Goal: Answer question/provide support

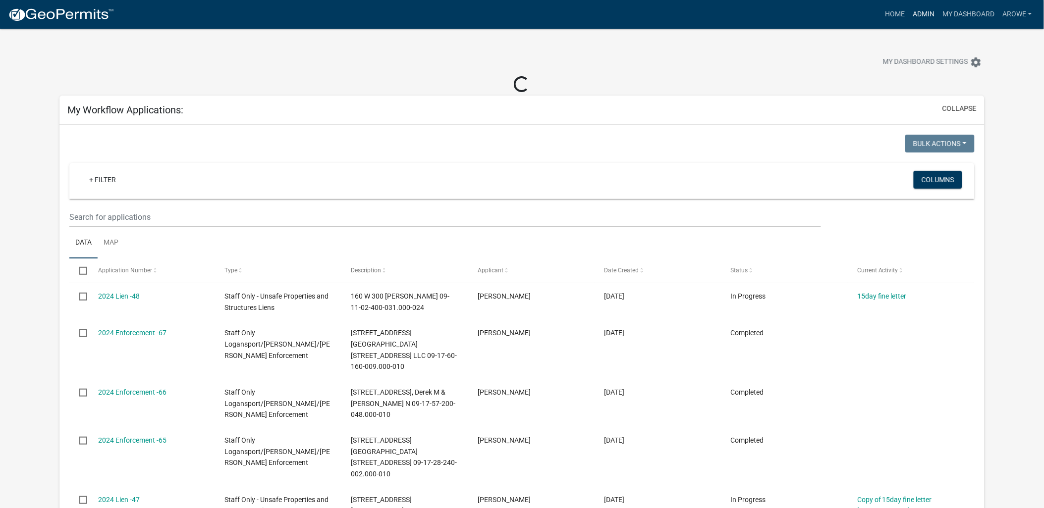
click at [923, 10] on link "Admin" at bounding box center [924, 14] width 30 height 19
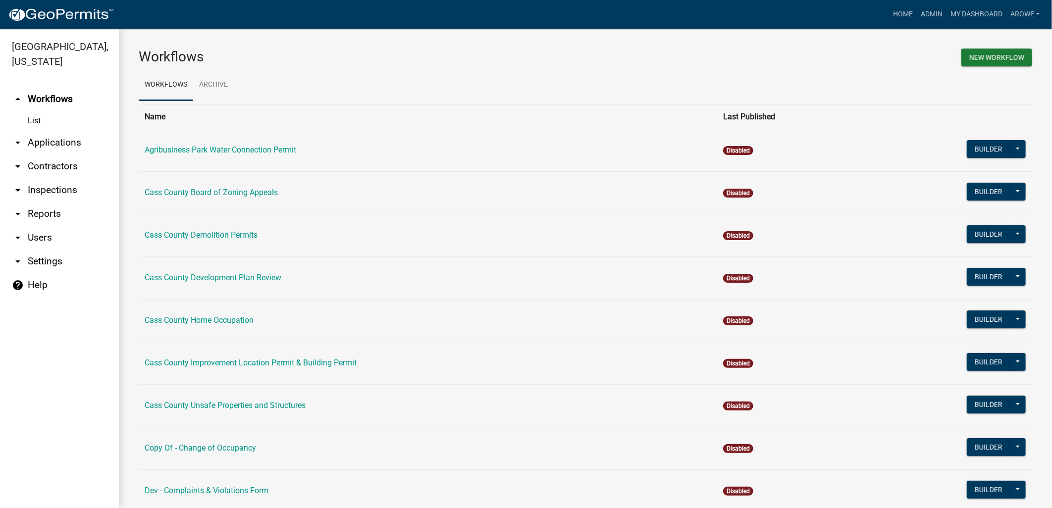
click at [66, 131] on link "arrow_drop_down Applications" at bounding box center [59, 143] width 119 height 24
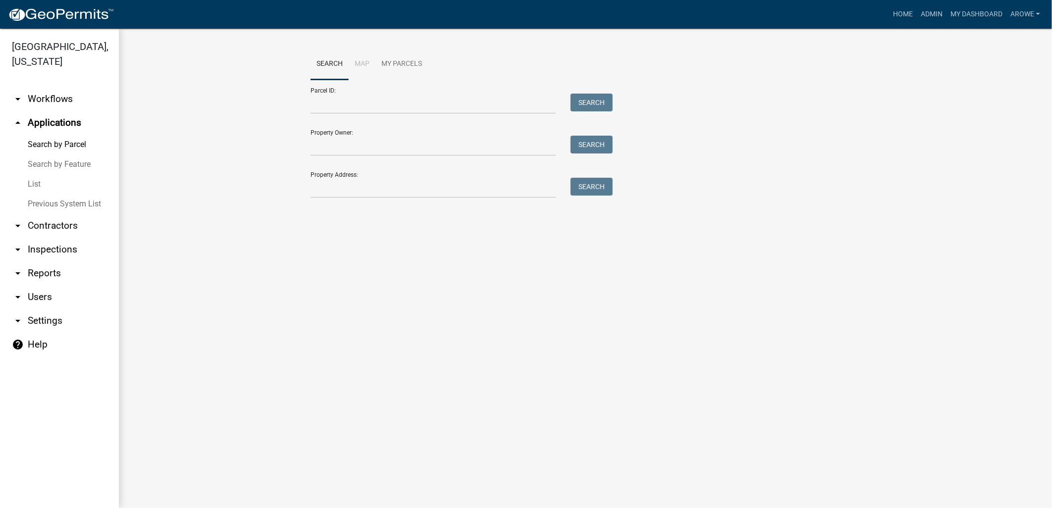
click at [37, 174] on link "List" at bounding box center [59, 184] width 119 height 20
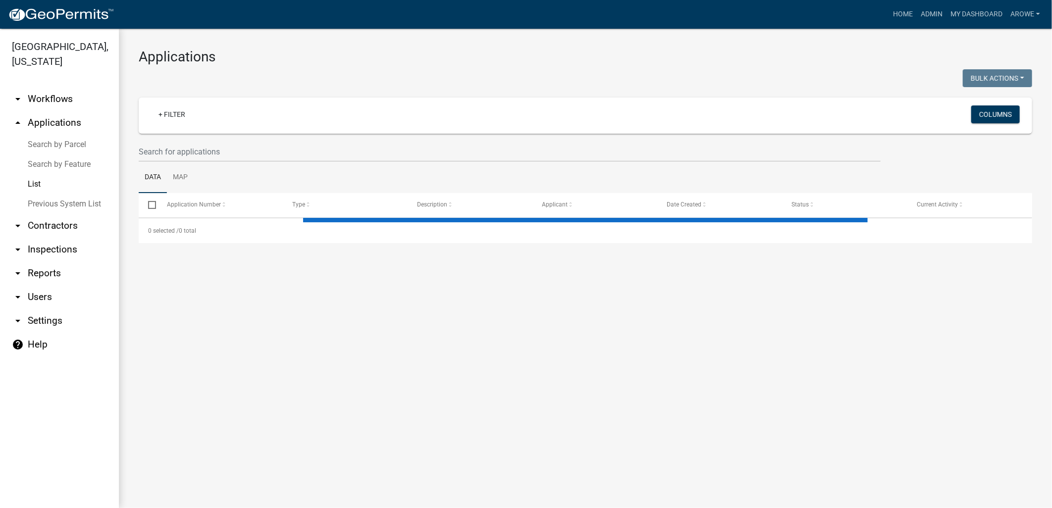
select select "3: 100"
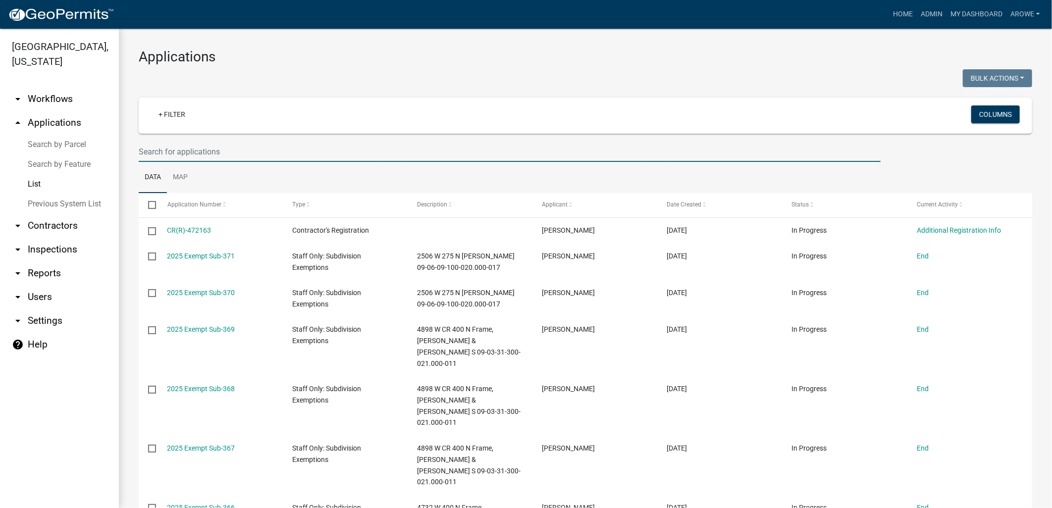
click at [235, 149] on input "text" at bounding box center [510, 152] width 742 height 20
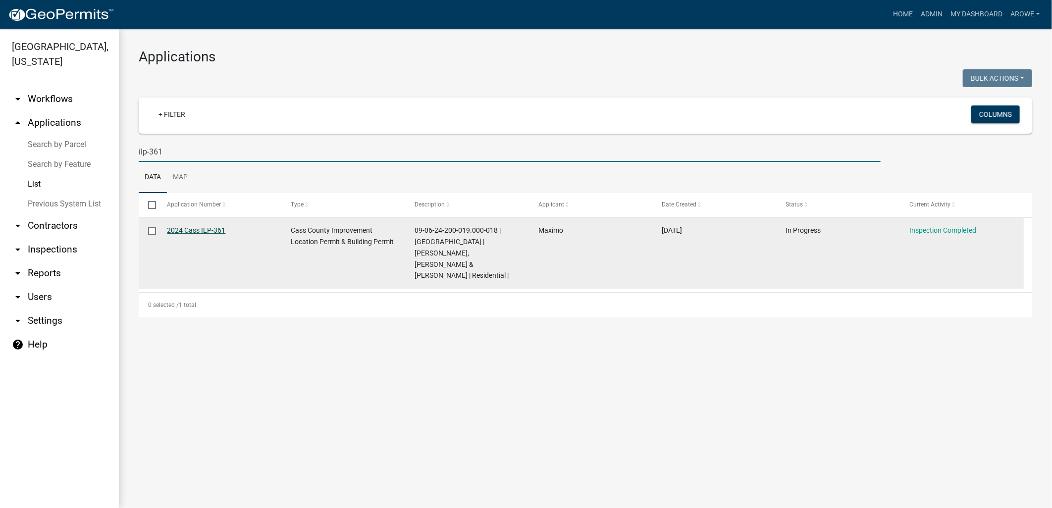
type input "ilp-361"
click at [194, 229] on link "2024 Cass ILP-361" at bounding box center [196, 230] width 58 height 8
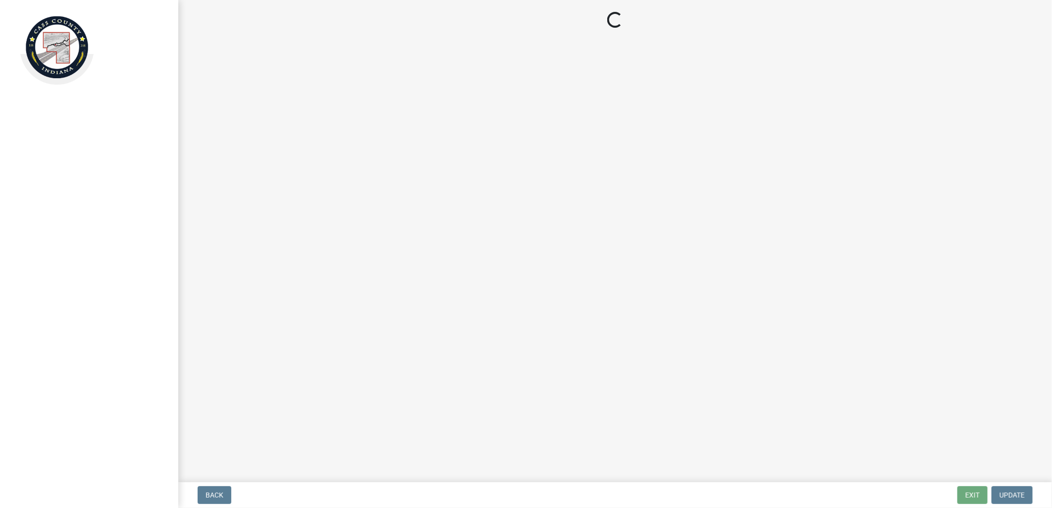
select select "baa4a543-a046-499c-bd40-1ac368eec85c"
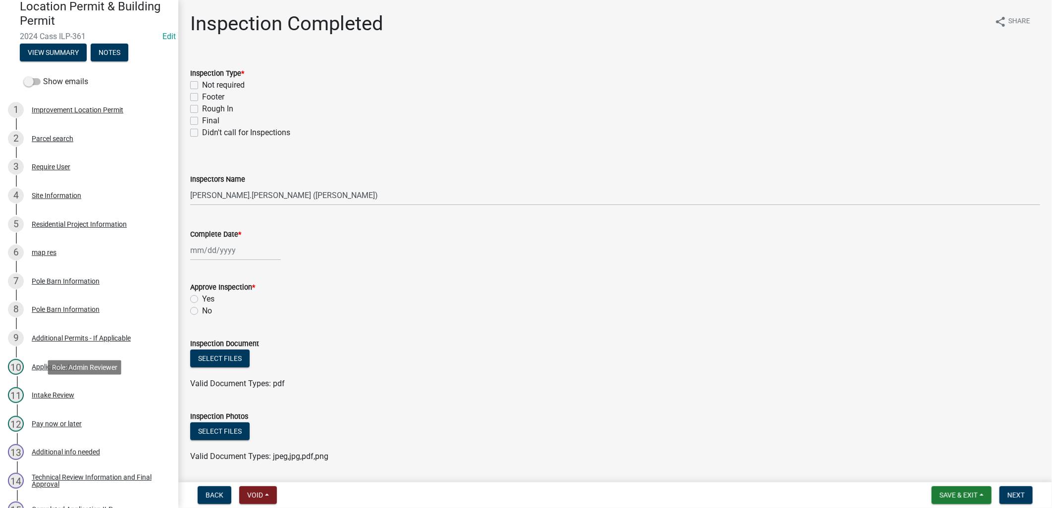
scroll to position [165, 0]
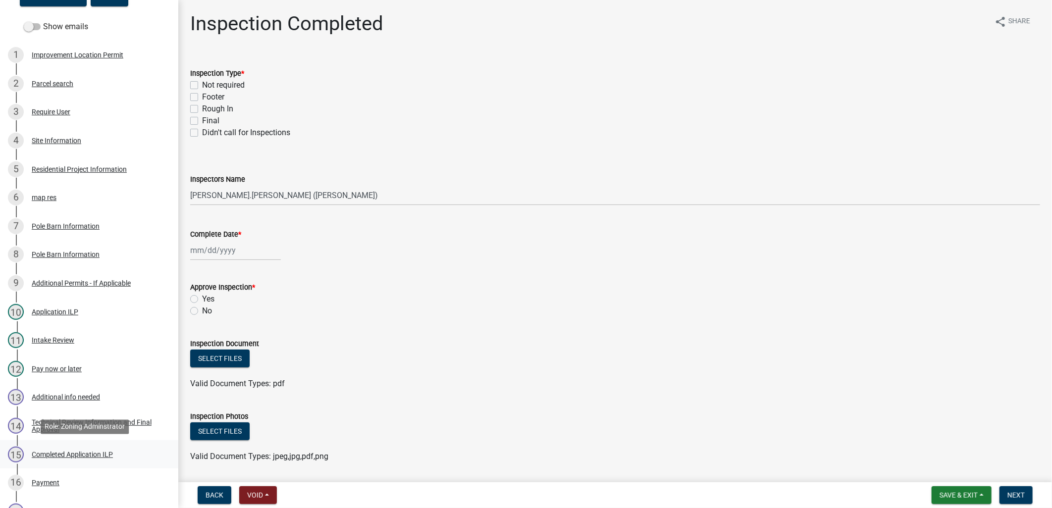
click at [82, 453] on div "Completed Application ILP" at bounding box center [72, 454] width 81 height 7
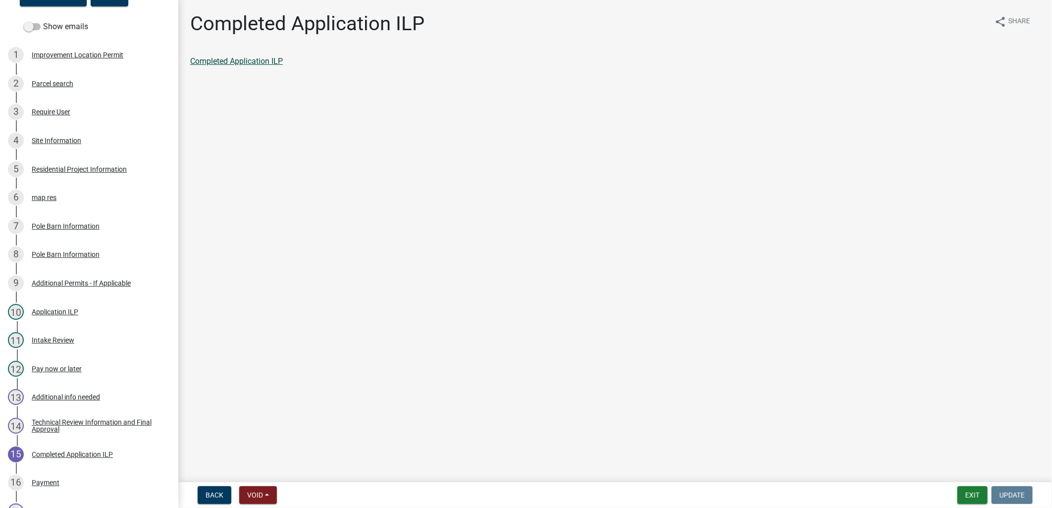
click at [228, 62] on link "Completed Application ILP" at bounding box center [236, 60] width 93 height 9
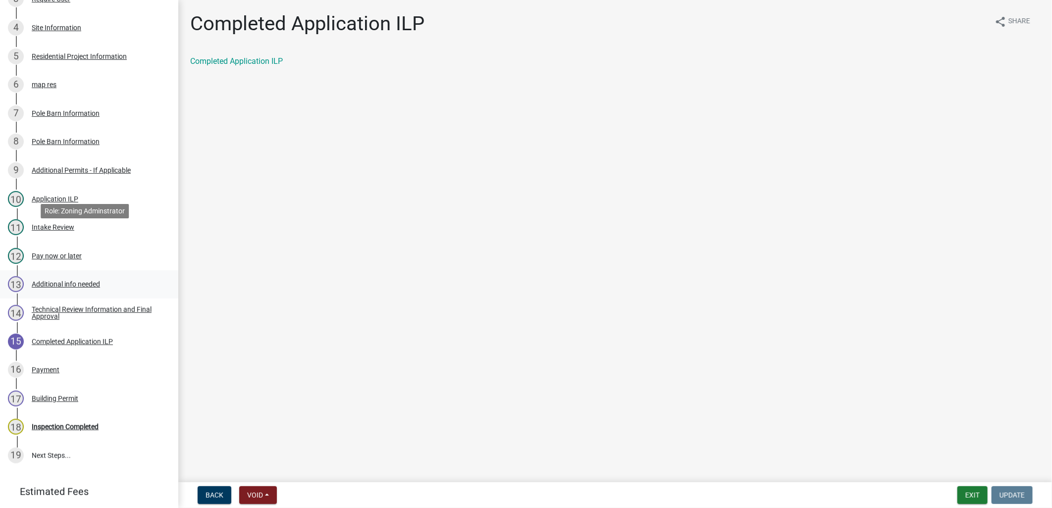
scroll to position [330, 0]
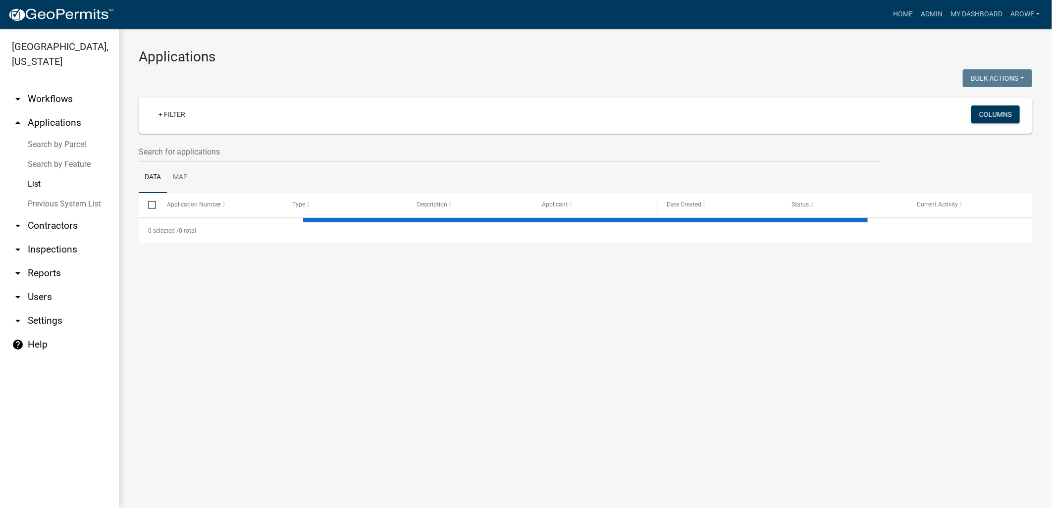
select select "3: 100"
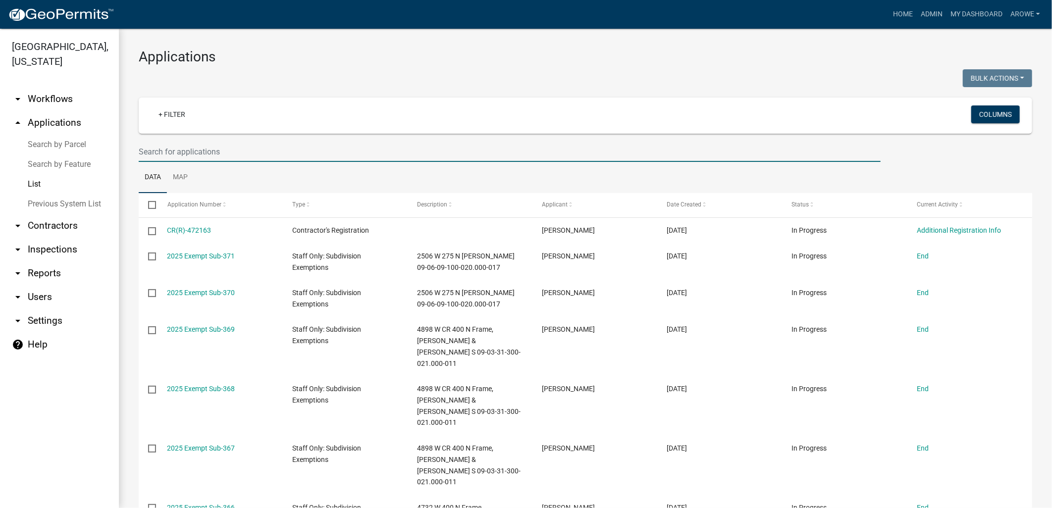
click at [249, 146] on input "text" at bounding box center [510, 152] width 742 height 20
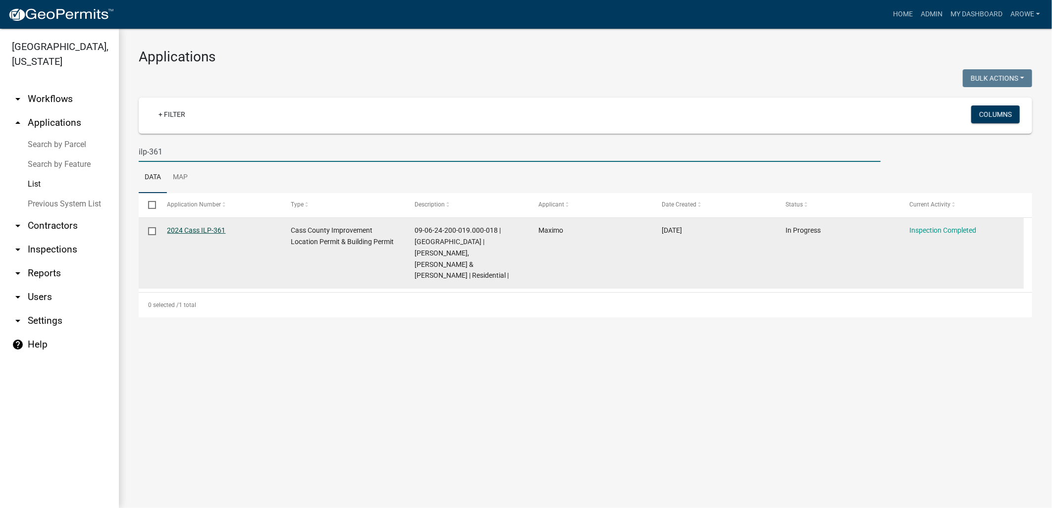
type input "ilp-361"
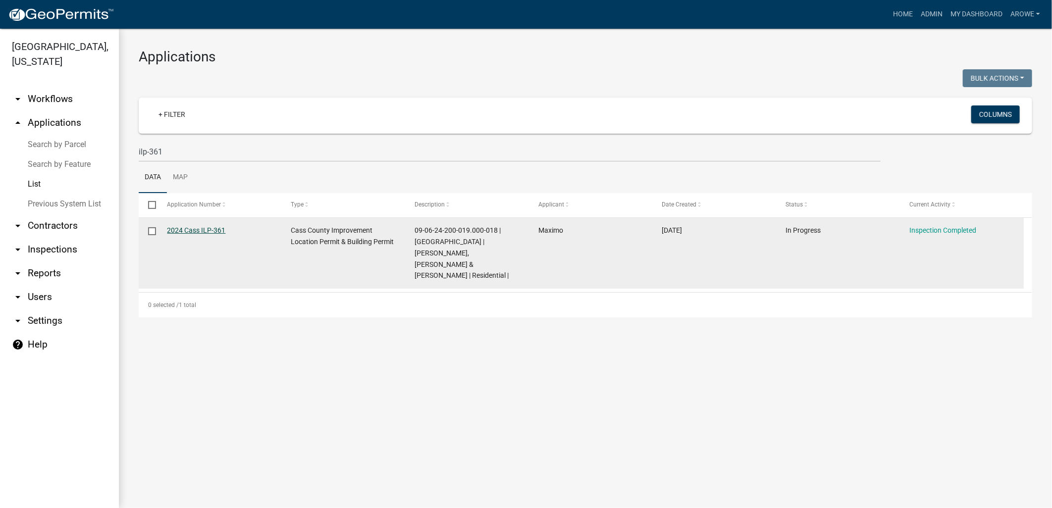
click at [207, 228] on link "2024 Cass ILP-361" at bounding box center [196, 230] width 58 height 8
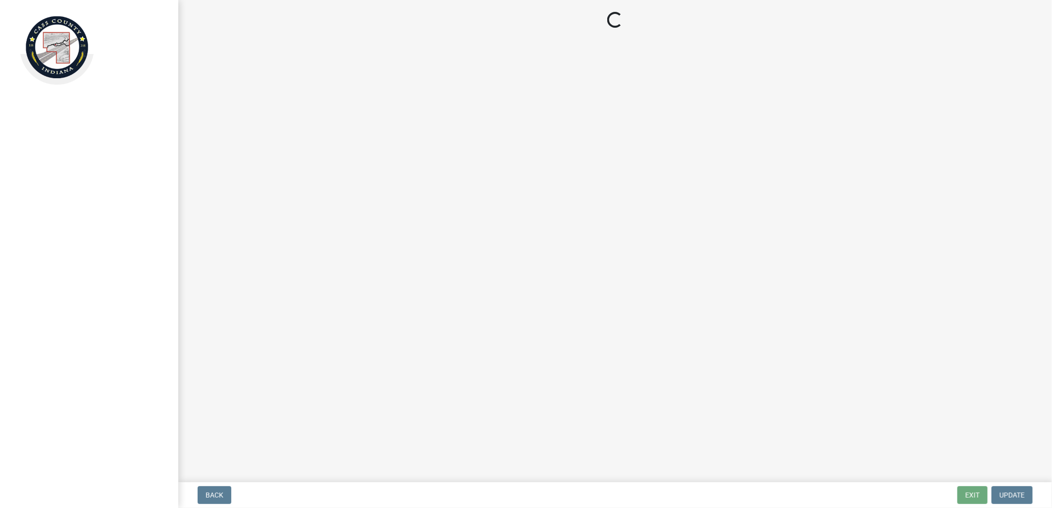
select select "baa4a543-a046-499c-bd40-1ac368eec85c"
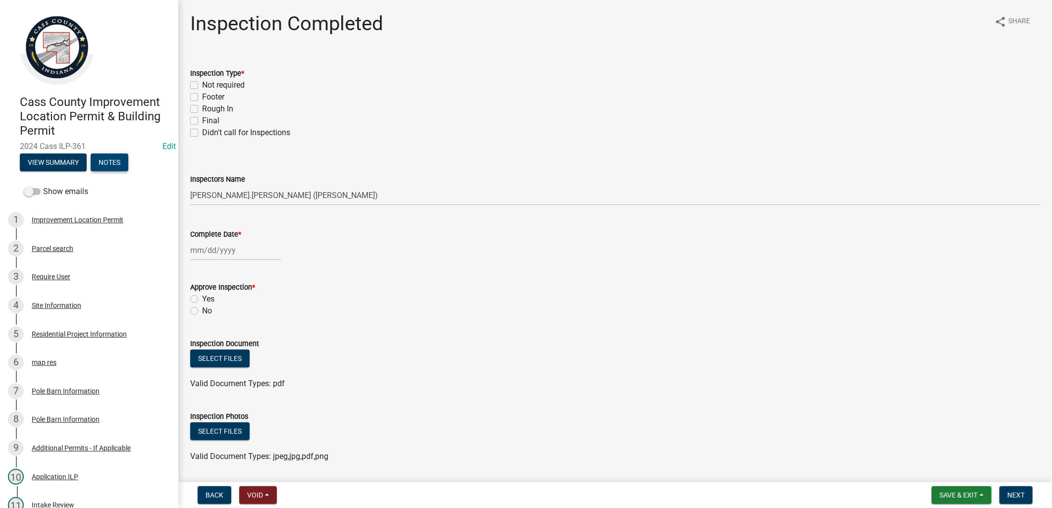
click at [111, 161] on button "Notes" at bounding box center [110, 163] width 38 height 18
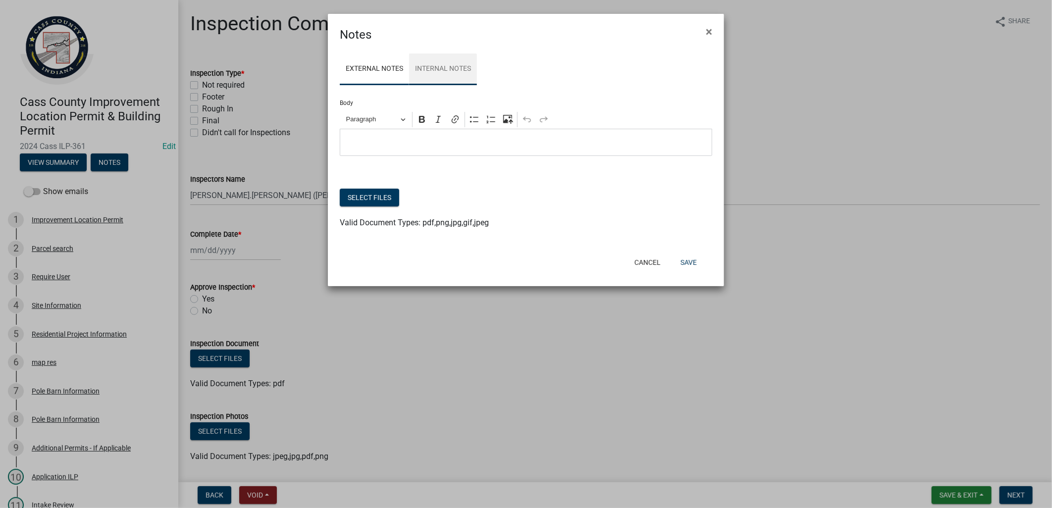
click at [440, 66] on link "Internal Notes" at bounding box center [443, 70] width 68 height 32
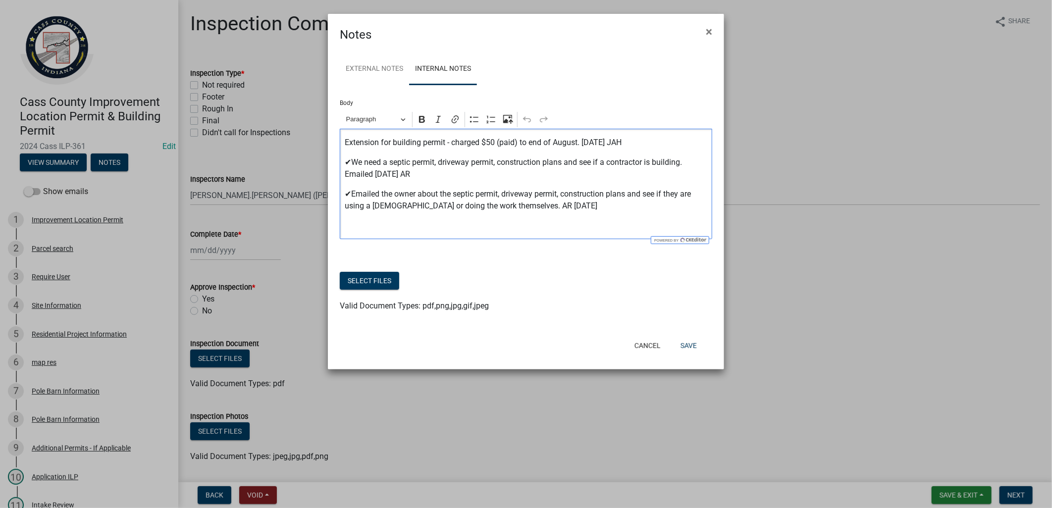
drag, startPoint x: 386, startPoint y: 158, endPoint x: 368, endPoint y: 152, distance: 18.2
click at [373, 155] on div "Extension for building permit - charged $50 (paid) to end of August. [DATE] JAH…" at bounding box center [526, 184] width 373 height 110
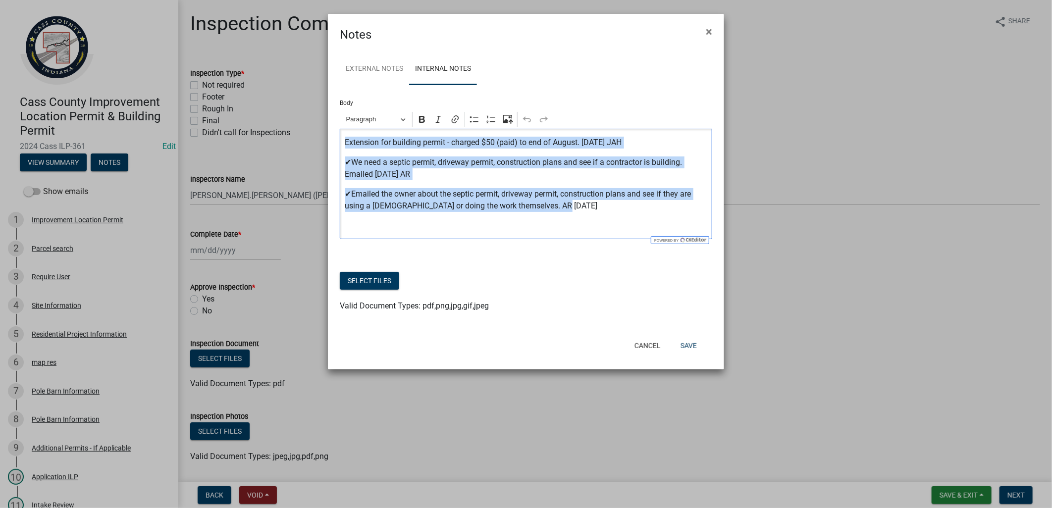
drag, startPoint x: 343, startPoint y: 144, endPoint x: 588, endPoint y: 203, distance: 251.9
click at [588, 203] on div "Extension for building permit - charged $50 (paid) to end of August. [DATE] JAH…" at bounding box center [526, 184] width 373 height 110
copy div "Extension for building permit - charged $50 (paid) to end of August. [DATE] JAH…"
